Goal: Information Seeking & Learning: Learn about a topic

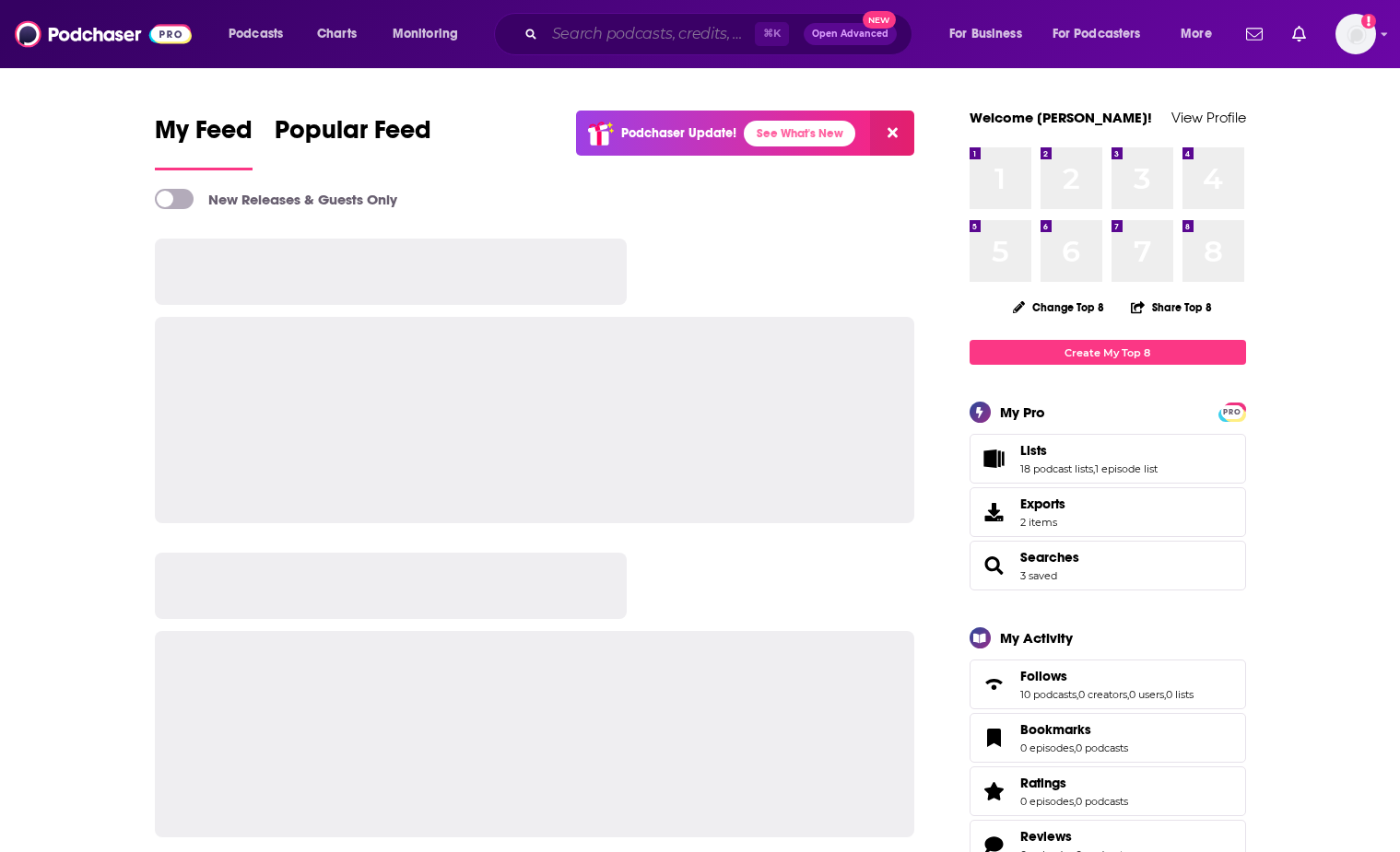
click at [692, 34] on input "Search podcasts, credits, & more..." at bounding box center [650, 34] width 210 height 30
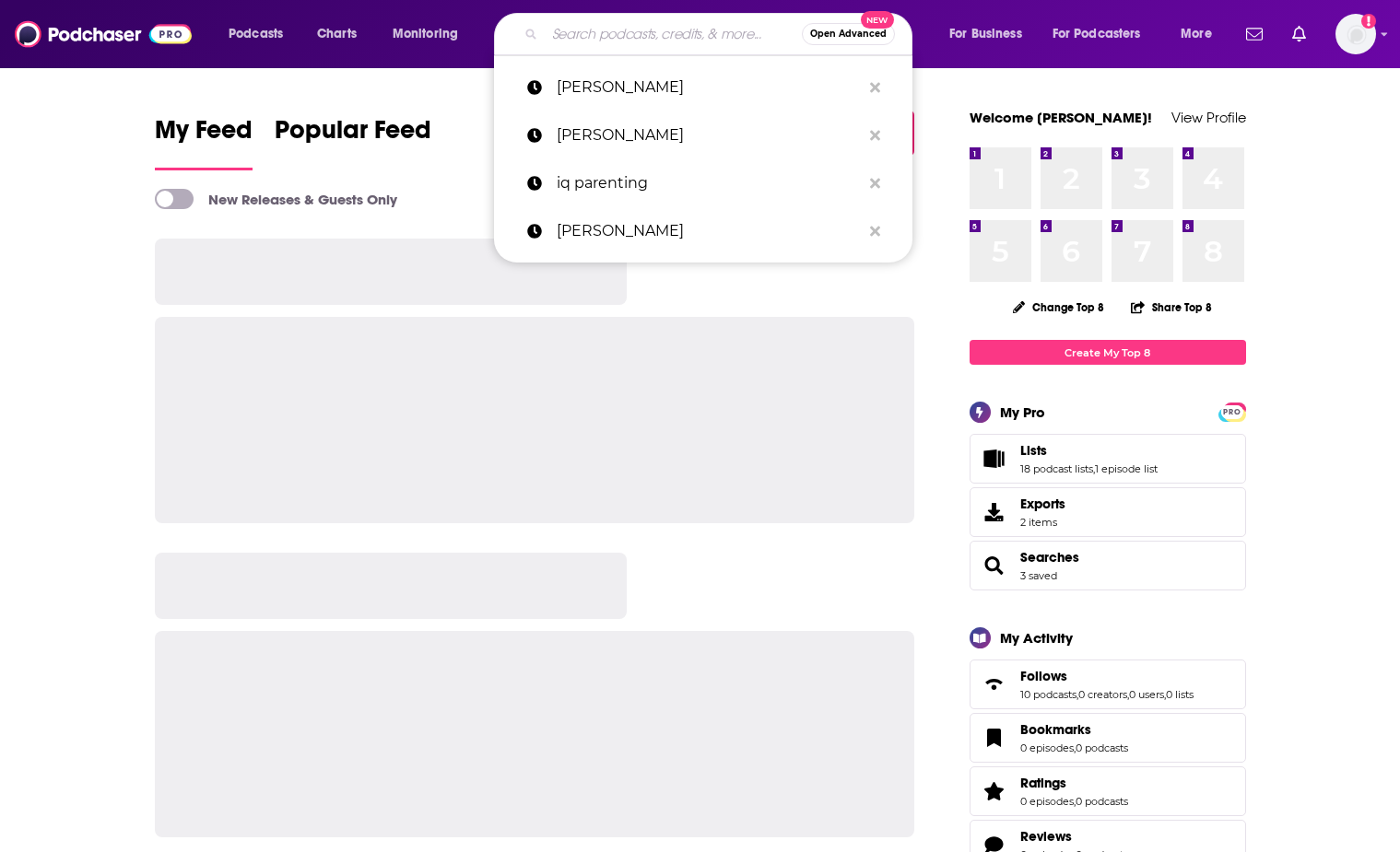
paste input "[DEMOGRAPHIC_DATA] Natural Health"
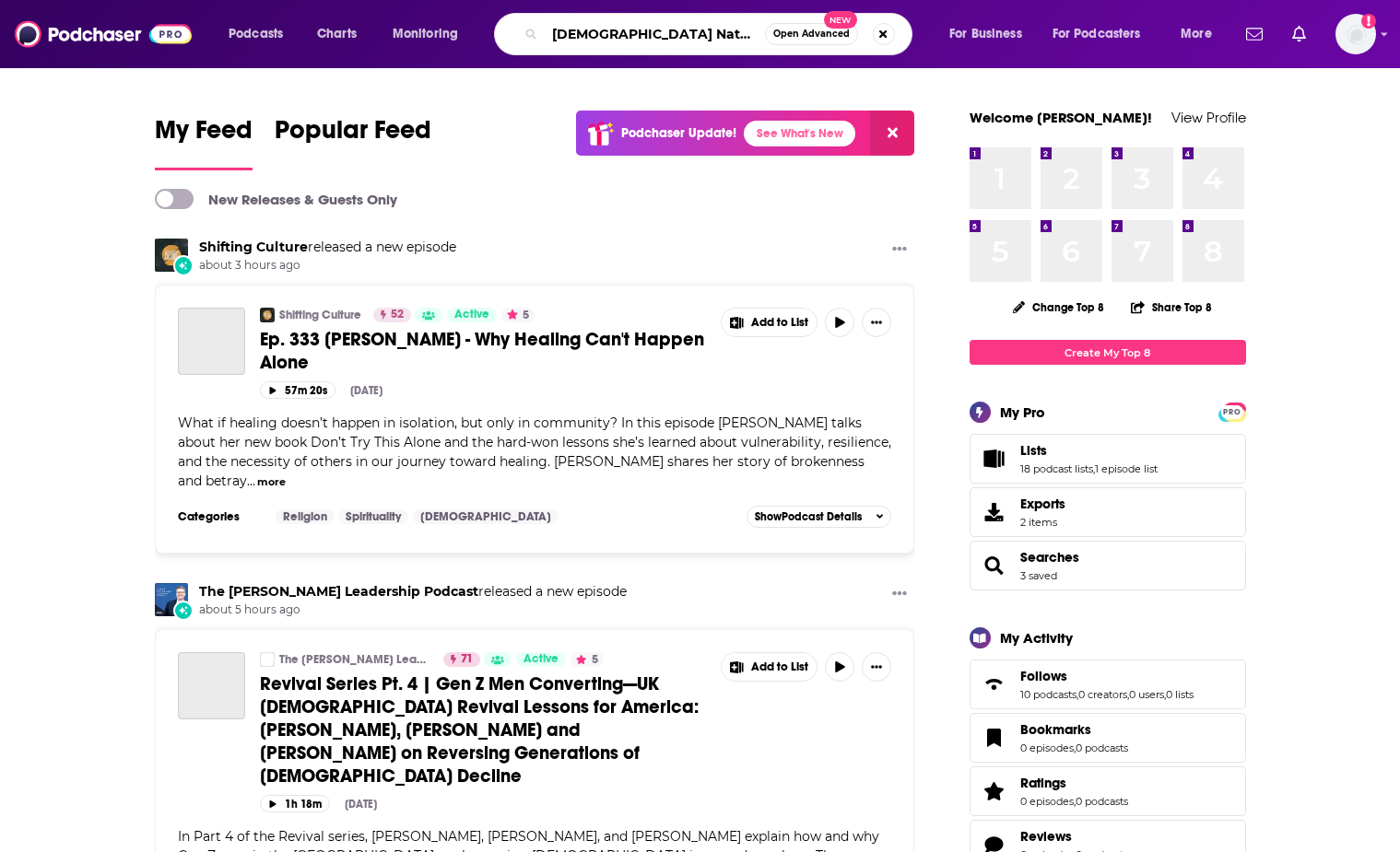
type input "[DEMOGRAPHIC_DATA] Natural Health"
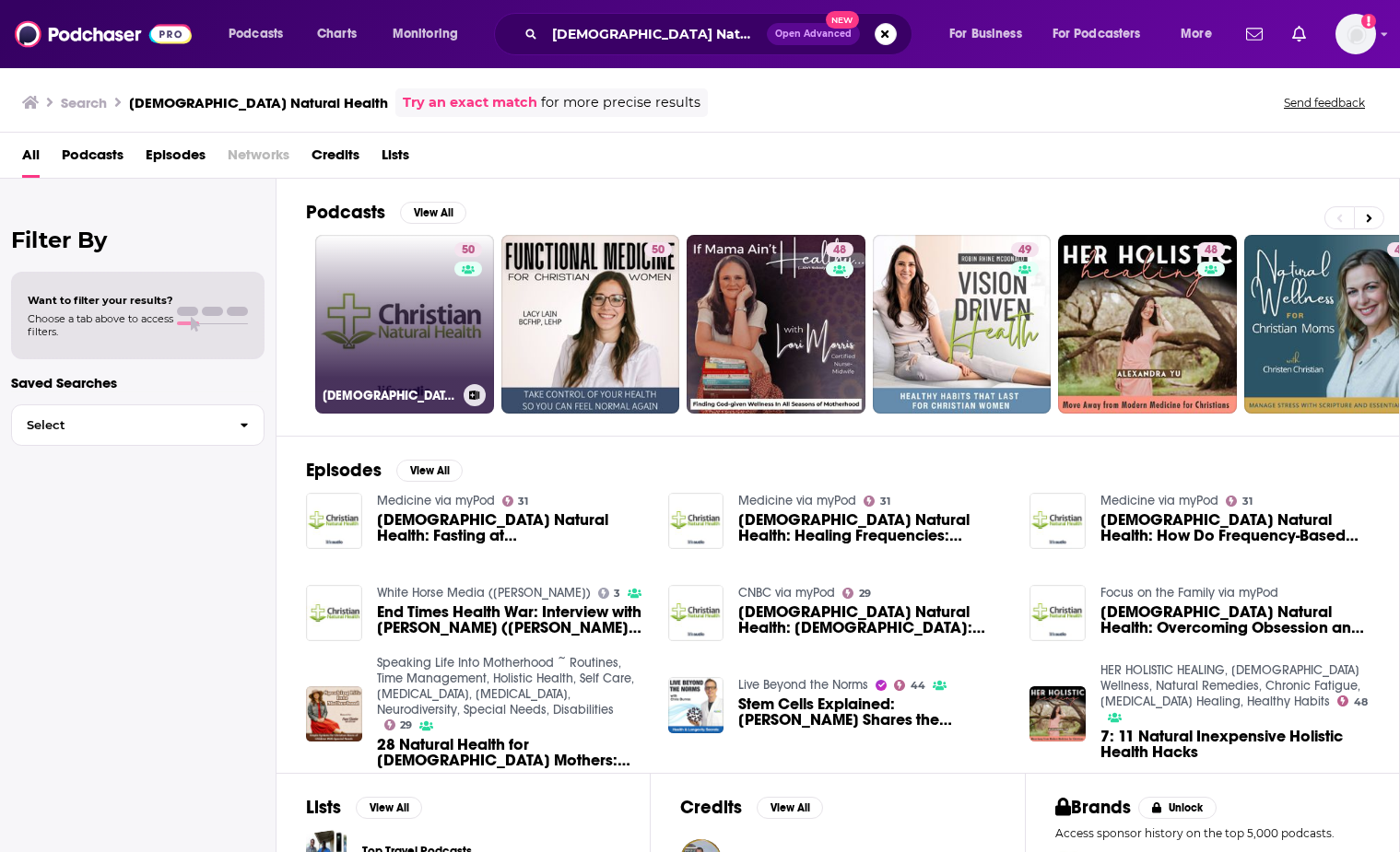
click at [446, 368] on link "50 [DEMOGRAPHIC_DATA] Natural Health" at bounding box center [404, 324] width 179 height 179
